Goal: Task Accomplishment & Management: Manage account settings

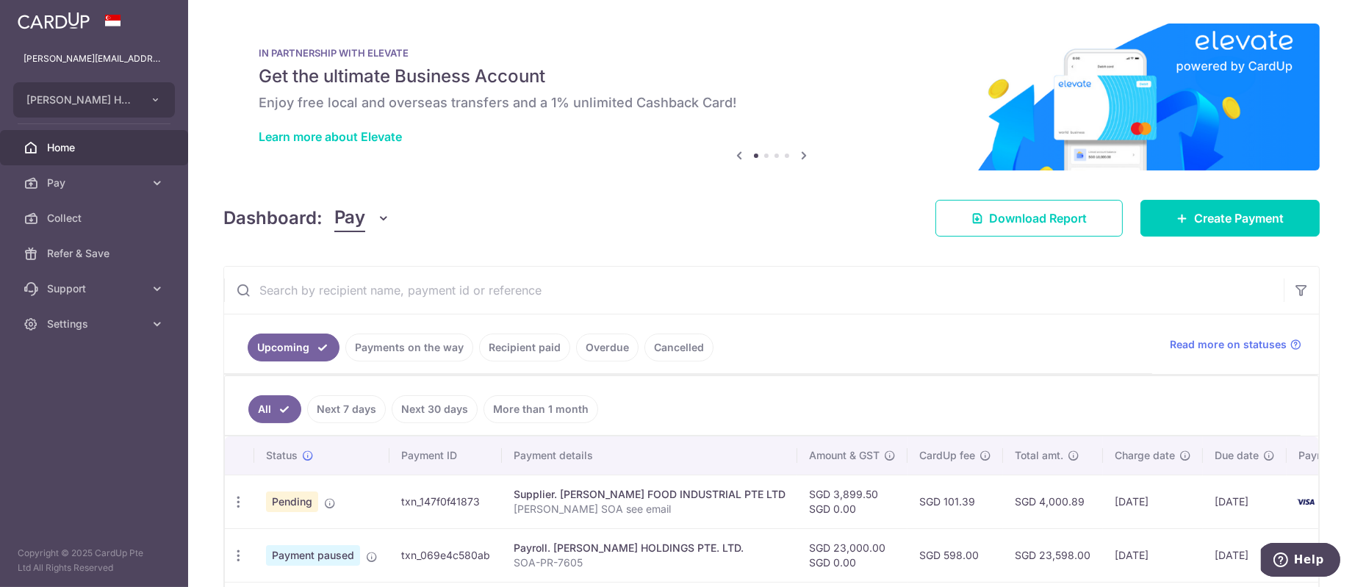
scroll to position [331, 0]
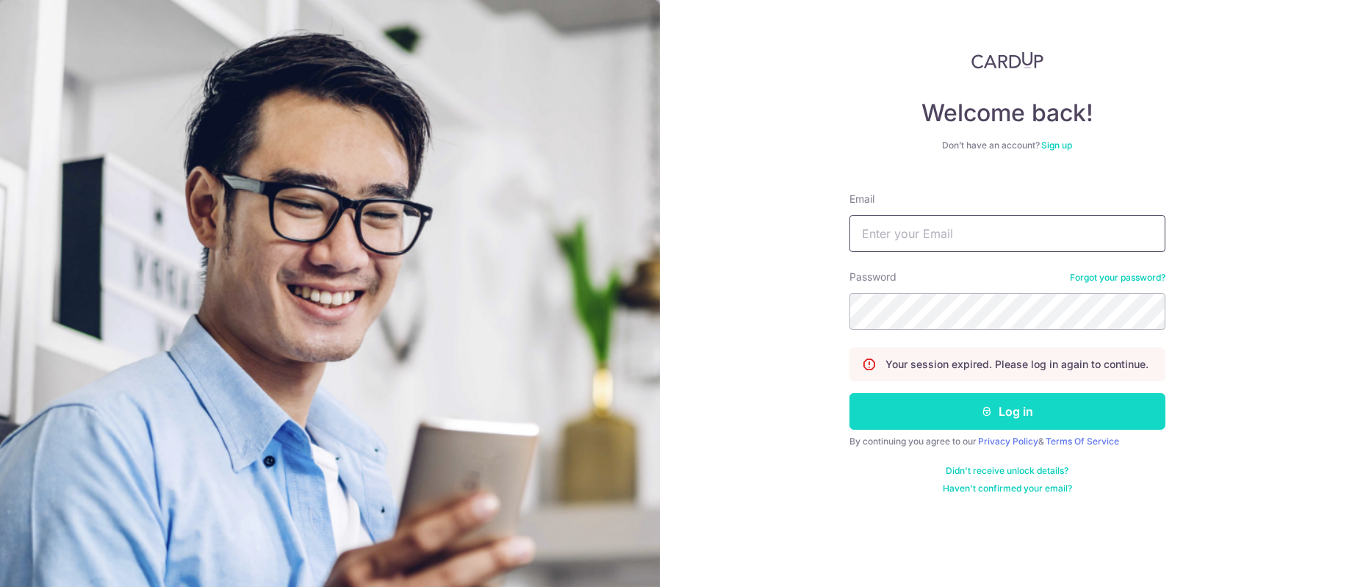
type input "[PERSON_NAME][EMAIL_ADDRESS][DOMAIN_NAME]"
click at [928, 395] on button "Log in" at bounding box center [1007, 411] width 316 height 37
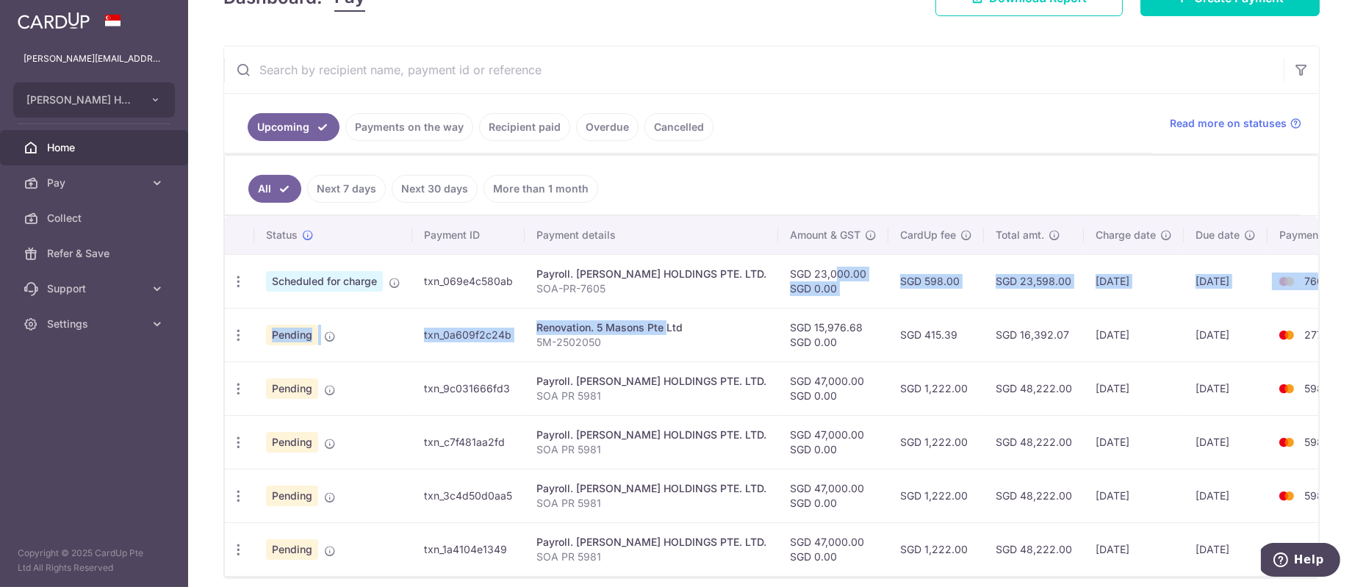
drag, startPoint x: 827, startPoint y: 273, endPoint x: 621, endPoint y: 316, distance: 210.0
click at [621, 316] on tbody "Update payment Cancel payment Scheduled for charge txn_069e4c580ab Payroll. [PE…" at bounding box center [802, 415] width 1154 height 322
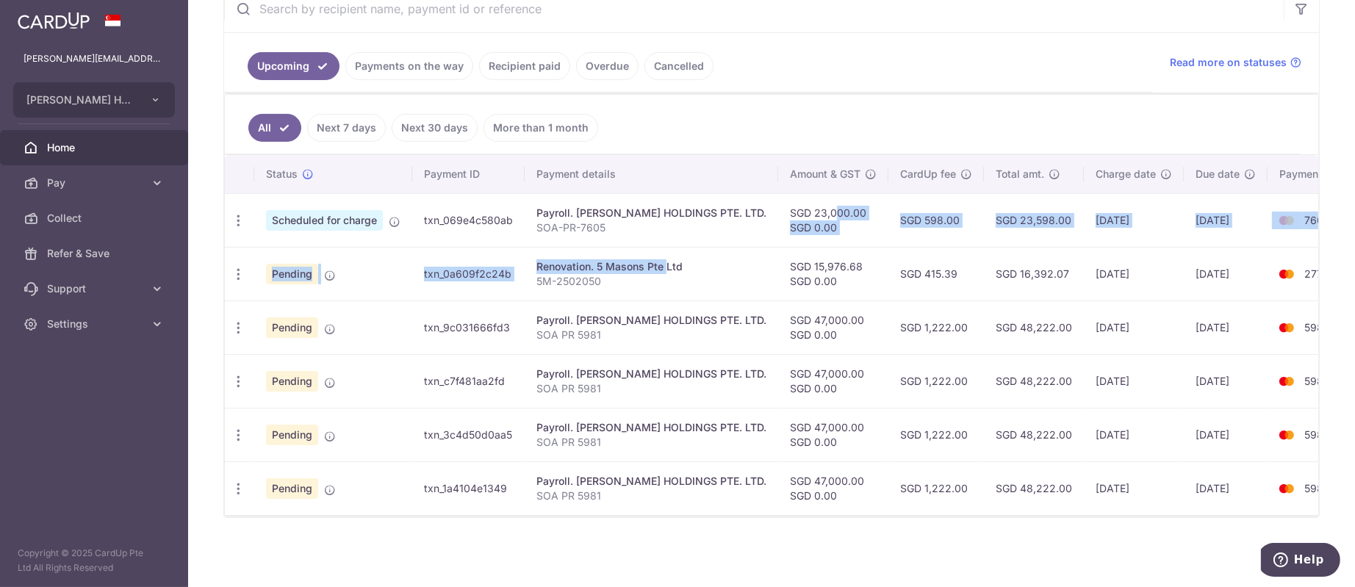
scroll to position [199, 0]
